Goal: Information Seeking & Learning: Find specific fact

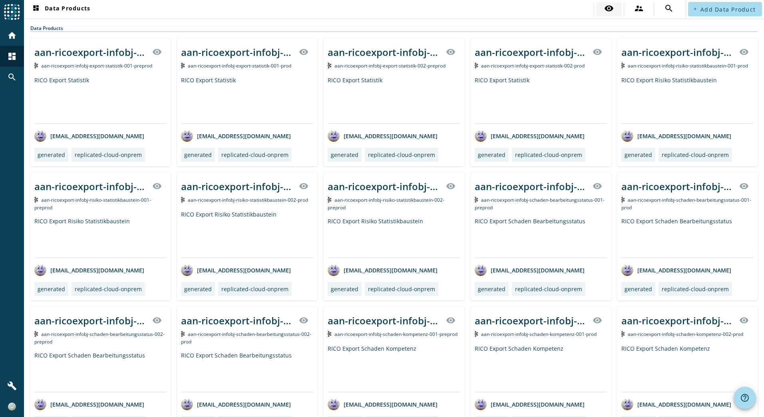
click at [602, 3] on span at bounding box center [609, 9] width 26 height 19
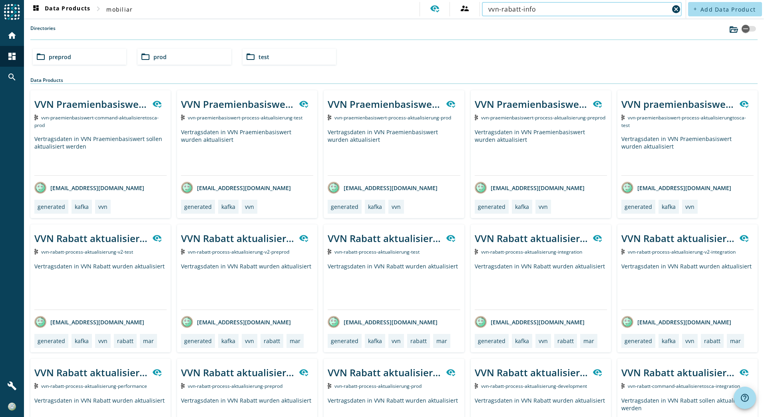
type input "vvn-rabatt-info"
click at [214, 60] on div "folder_open prod" at bounding box center [183, 57] width 93 height 16
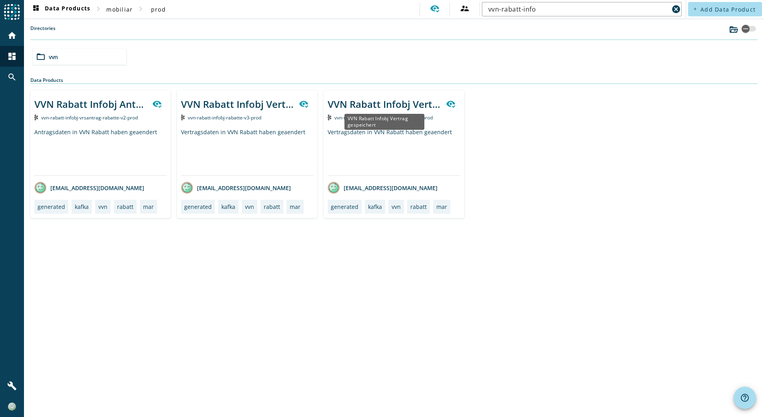
click at [393, 103] on div "VVN Rabatt Infobj Vertrag gespeichert" at bounding box center [384, 103] width 113 height 13
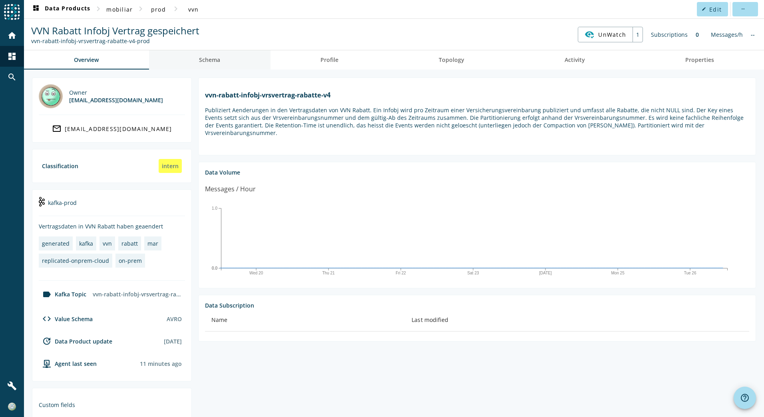
click at [209, 61] on span "Schema" at bounding box center [209, 60] width 21 height 6
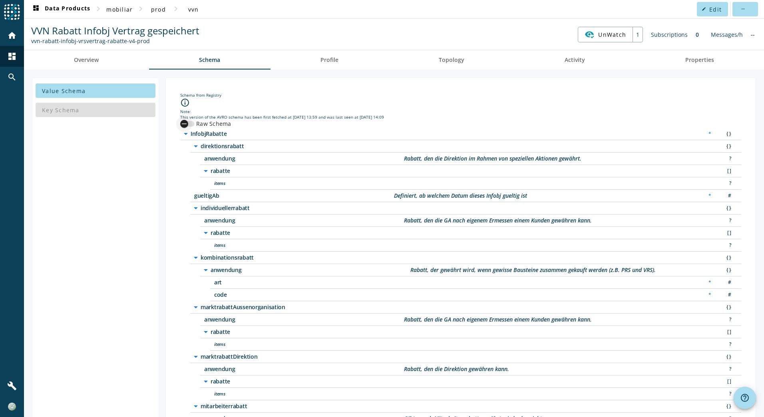
click at [194, 124] on div "button" at bounding box center [187, 124] width 14 height 6
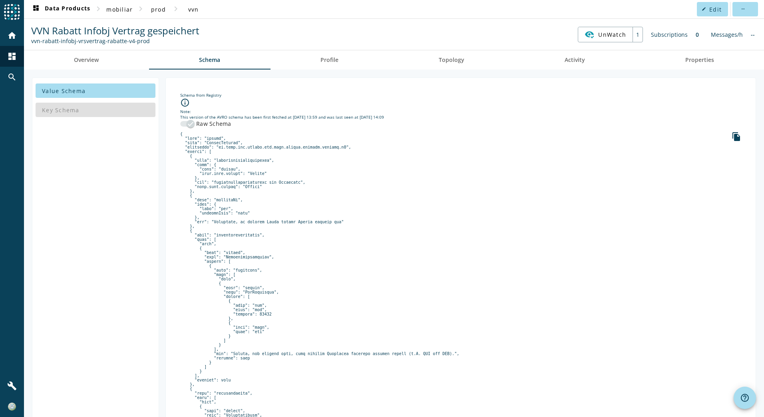
copy pre "vrsvereinbarungsnummer"
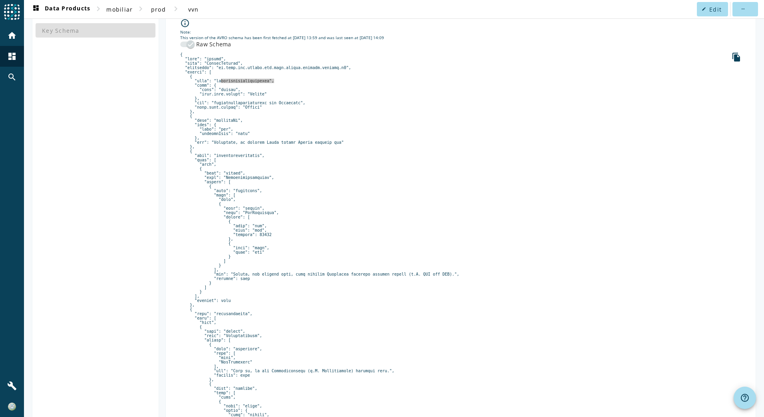
scroll to position [80, 0]
copy pre "segmentrabatt"
